Goal: Task Accomplishment & Management: Use online tool/utility

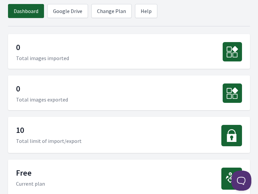
click at [101, 89] on div "0 Total images exported" at bounding box center [129, 92] width 242 height 35
click at [49, 123] on div "10 Total limit of import/export" at bounding box center [129, 135] width 242 height 36
click at [240, 136] on div at bounding box center [232, 135] width 21 height 21
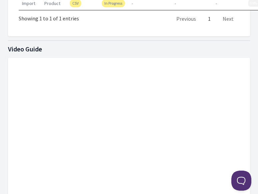
scroll to position [507, 0]
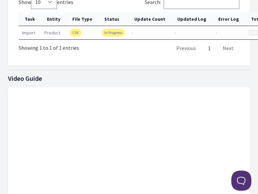
click at [54, 35] on td "product" at bounding box center [53, 32] width 25 height 13
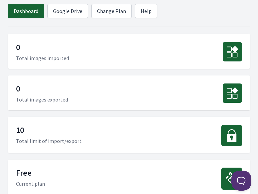
scroll to position [0, 0]
click at [97, 12] on link "Change Plan" at bounding box center [111, 11] width 40 height 14
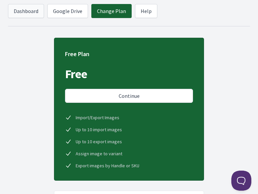
click at [14, 16] on link "Dashboard" at bounding box center [26, 11] width 36 height 14
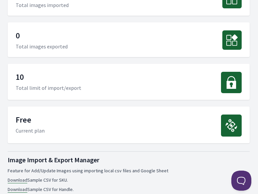
scroll to position [53, 0]
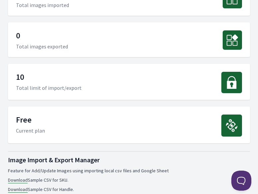
click at [226, 85] on icon at bounding box center [232, 82] width 13 height 13
click at [14, 74] on div "10 Total limit of import/export" at bounding box center [129, 82] width 242 height 36
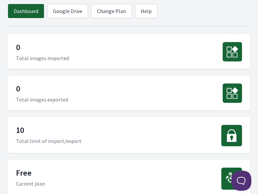
click at [222, 132] on div at bounding box center [232, 135] width 21 height 21
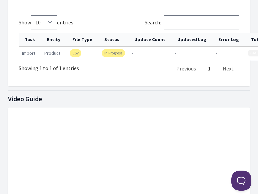
scroll to position [488, 0]
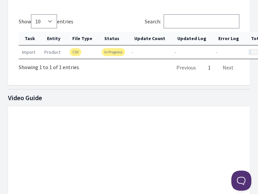
click at [80, 55] on td "CSV" at bounding box center [82, 51] width 32 height 13
drag, startPoint x: 247, startPoint y: 51, endPoint x: 216, endPoint y: 53, distance: 31.8
click at [216, 53] on tr "import product CSV In Progress - - - 0.96% [DATE] 02:21:23" at bounding box center [175, 51] width 313 height 13
click at [216, 53] on td "-" at bounding box center [229, 51] width 33 height 13
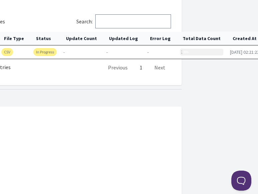
scroll to position [488, 68]
drag, startPoint x: 184, startPoint y: 50, endPoint x: 224, endPoint y: 52, distance: 40.1
click at [224, 52] on tr "import product CSV In Progress - - - 0.96% 2025-09-06 02:21:23" at bounding box center [107, 51] width 313 height 13
click at [227, 52] on td "[DATE] 02:21:23" at bounding box center [245, 51] width 36 height 13
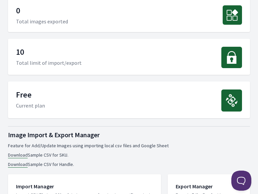
scroll to position [54, 0]
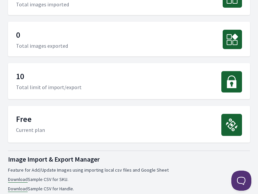
click at [23, 78] on p "10" at bounding box center [49, 77] width 66 height 12
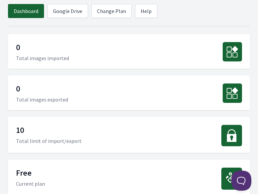
scroll to position [0, 0]
click at [65, 12] on link "Google Drive" at bounding box center [67, 11] width 41 height 14
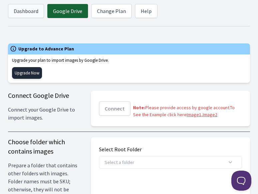
click at [21, 17] on link "Dashboard" at bounding box center [26, 11] width 36 height 14
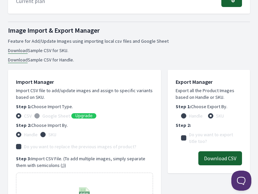
scroll to position [266, 0]
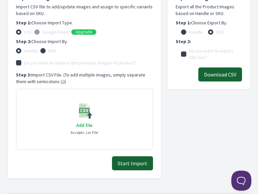
click at [187, 51] on div "Do you want to export title too?" at bounding box center [209, 53] width 56 height 13
click at [182, 54] on input "Do you want to export title too?" at bounding box center [183, 53] width 5 height 5
checkbox input "true"
click at [127, 56] on div "Import Manager Import CSV file to add/update images and assign to specific vari…" at bounding box center [84, 72] width 137 height 156
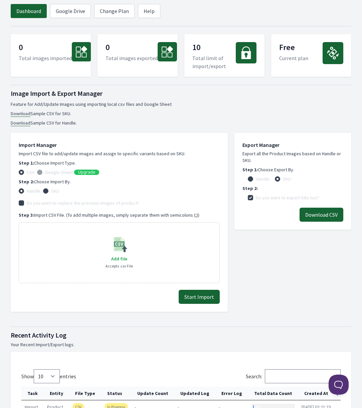
scroll to position [0, 0]
click at [205, 48] on p "10" at bounding box center [213, 48] width 43 height 12
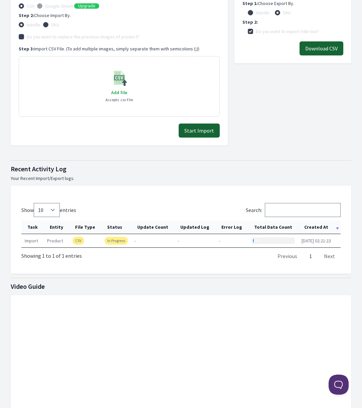
scroll to position [167, 0]
drag, startPoint x: 277, startPoint y: 244, endPoint x: 230, endPoint y: 234, distance: 48.0
click at [230, 194] on tr "import product CSV In Progress - - - 1.92% 2025-09-06 02:21:23" at bounding box center [180, 240] width 319 height 13
click at [258, 194] on link "Next" at bounding box center [329, 255] width 11 height 7
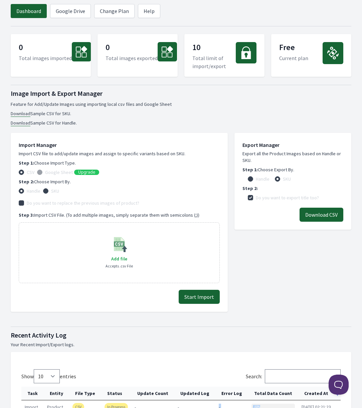
scroll to position [0, 0]
click at [185, 59] on div "10 Total limit of import/export" at bounding box center [224, 55] width 80 height 43
click at [258, 57] on div at bounding box center [332, 53] width 21 height 22
click at [57, 172] on label "Google Sheet" at bounding box center [59, 172] width 28 height 7
click at [64, 13] on link "Google Drive" at bounding box center [70, 11] width 41 height 14
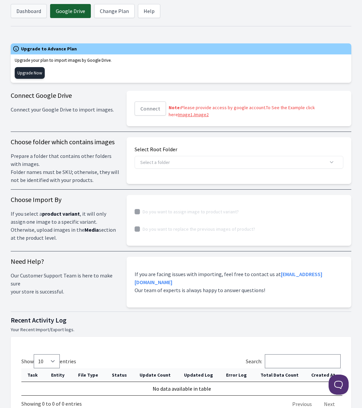
click at [23, 17] on link "Dashboard" at bounding box center [29, 11] width 36 height 14
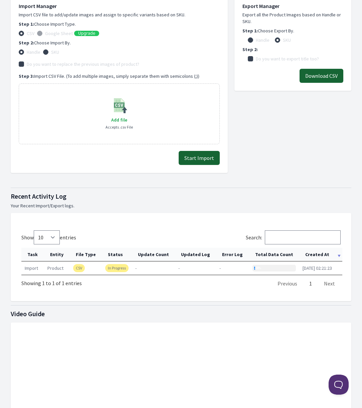
scroll to position [171, 0]
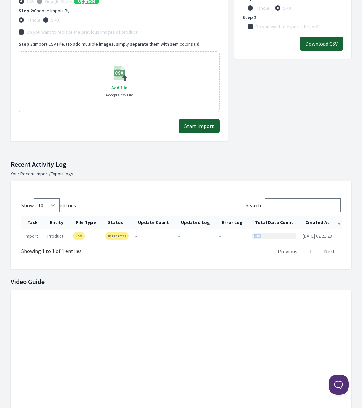
drag, startPoint x: 262, startPoint y: 234, endPoint x: 251, endPoint y: 240, distance: 12.3
click at [251, 240] on td "2.88%" at bounding box center [274, 235] width 50 height 13
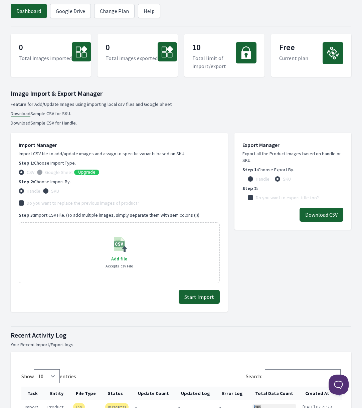
scroll to position [0, 0]
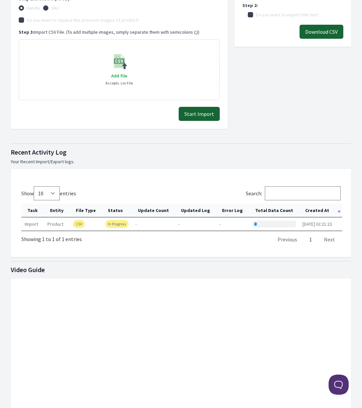
scroll to position [183, 0]
drag, startPoint x: 251, startPoint y: 224, endPoint x: 260, endPoint y: 224, distance: 8.7
click at [260, 224] on div "7.67%" at bounding box center [273, 223] width 43 height 7
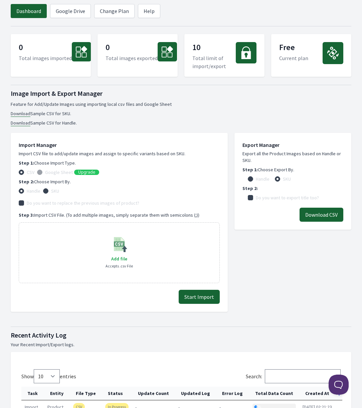
scroll to position [0, 0]
click at [73, 16] on link "Google Drive" at bounding box center [70, 11] width 41 height 14
